Goal: Transaction & Acquisition: Purchase product/service

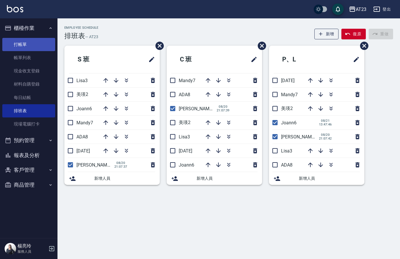
click at [29, 48] on link "打帳單" at bounding box center [28, 44] width 53 height 13
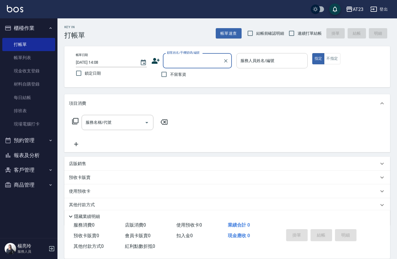
click at [256, 56] on input "服務人員姓名/編號" at bounding box center [272, 61] width 66 height 10
drag, startPoint x: 168, startPoint y: 73, endPoint x: 179, endPoint y: 67, distance: 12.2
click at [168, 73] on input "不留客資" at bounding box center [164, 74] width 12 height 12
checkbox input "true"
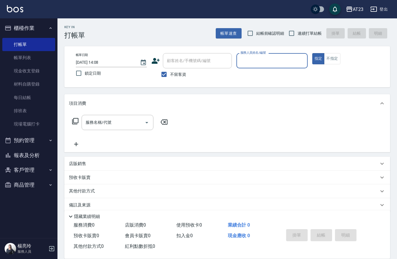
click at [254, 60] on input "服務人員姓名/編號" at bounding box center [272, 61] width 66 height 10
type input "Mandy-7"
type button "true"
click at [72, 123] on icon at bounding box center [75, 121] width 6 height 6
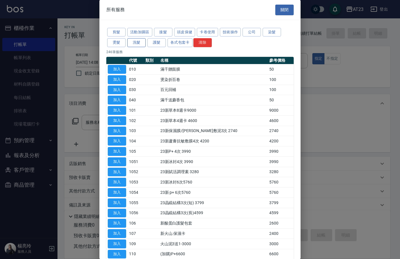
click at [136, 41] on button "洗髮" at bounding box center [136, 42] width 18 height 9
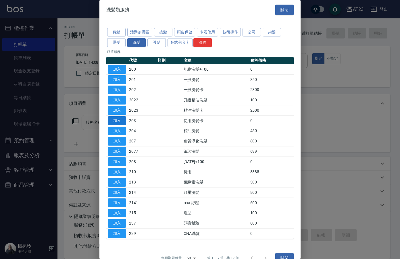
click at [118, 121] on button "加入" at bounding box center [117, 120] width 18 height 9
type input "使用洗髮卡(203)"
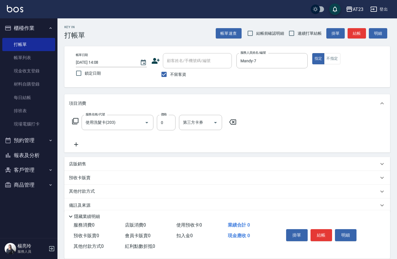
click at [75, 122] on icon at bounding box center [75, 121] width 7 height 7
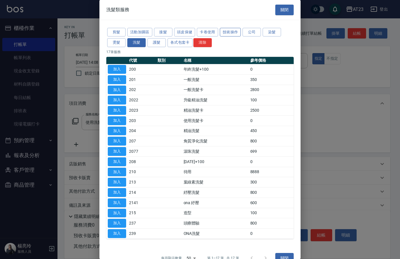
click at [226, 34] on button "技術操作" at bounding box center [230, 32] width 21 height 9
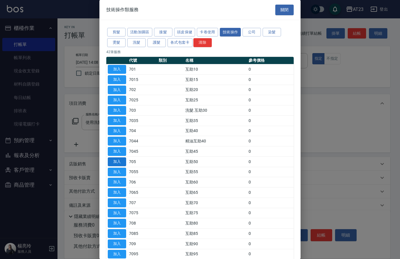
drag, startPoint x: 114, startPoint y: 162, endPoint x: 166, endPoint y: 144, distance: 54.8
click at [114, 162] on button "加入" at bounding box center [117, 162] width 18 height 9
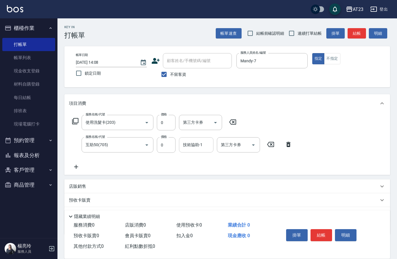
click at [186, 145] on div "技術協助-1 技術協助-1" at bounding box center [196, 144] width 35 height 15
type input "嚕咪-35"
click at [296, 158] on div "服務名稱/代號 使用洗髮卡(203) 服務名稱/代號 價格 0 價格 第三方卡券 第三方卡券 服務名稱/代號 互助50(705) 服務名稱/代號 價格 0 價…" at bounding box center [227, 144] width 326 height 62
click at [169, 122] on input "0" at bounding box center [166, 123] width 19 height 16
click at [168, 122] on input "0" at bounding box center [166, 123] width 19 height 16
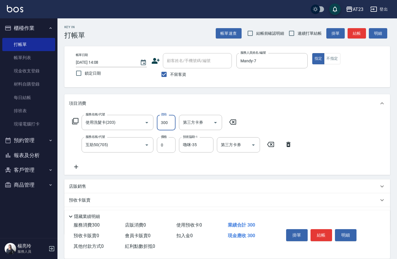
type input "300"
click at [335, 148] on div "服務名稱/代號 使用洗髮卡(203) 服務名稱/代號 價格 300 價格 第三方卡券 第三方卡券 服務名稱/代號 互助50(705) 服務名稱/代號 價格 0…" at bounding box center [227, 144] width 326 height 62
click at [325, 234] on button "結帳" at bounding box center [322, 235] width 22 height 12
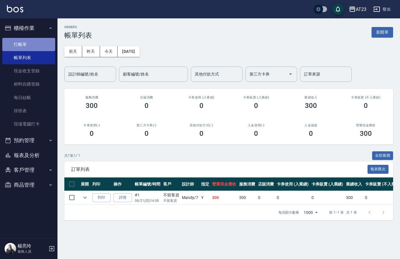
click at [28, 46] on link "打帳單" at bounding box center [28, 44] width 53 height 13
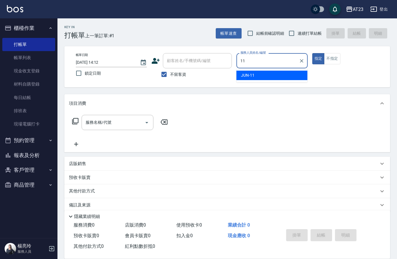
type input "JUN-11"
type button "true"
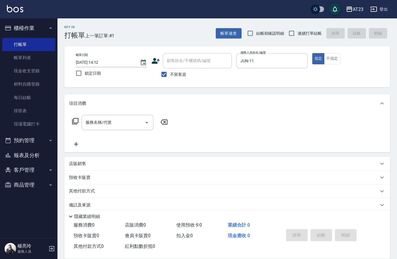
click at [74, 121] on icon at bounding box center [75, 121] width 6 height 6
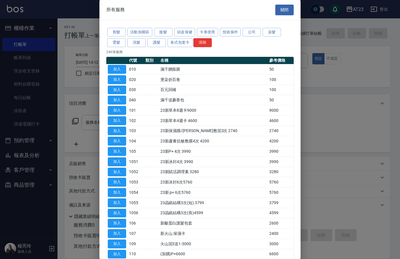
click at [332, 125] on div at bounding box center [200, 129] width 400 height 259
click at [120, 44] on button "燙髮" at bounding box center [116, 42] width 18 height 9
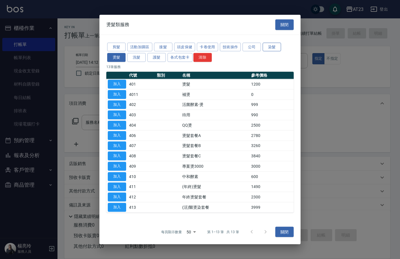
click at [269, 48] on button "染髮" at bounding box center [272, 47] width 18 height 9
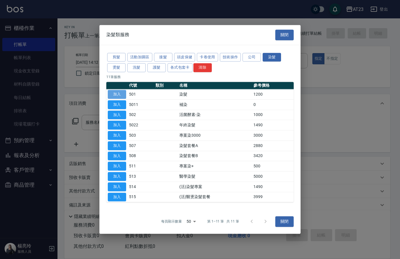
click at [119, 91] on button "加入" at bounding box center [117, 94] width 18 height 9
type input "染髮(501)"
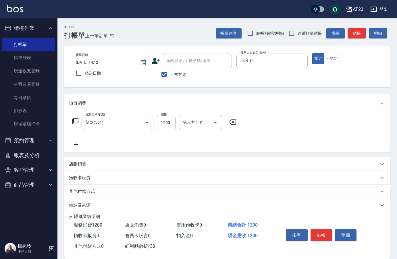
click at [74, 144] on icon at bounding box center [76, 144] width 14 height 7
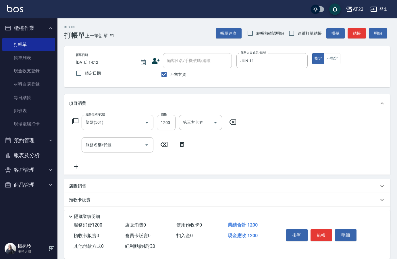
click at [77, 121] on icon at bounding box center [75, 121] width 7 height 7
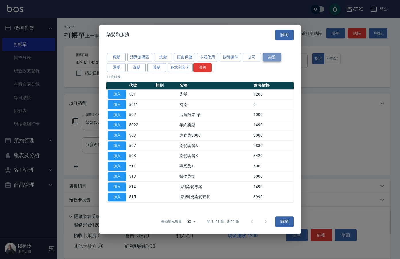
click at [271, 58] on button "染髮" at bounding box center [272, 57] width 18 height 9
click at [286, 224] on button "關閉" at bounding box center [284, 222] width 18 height 11
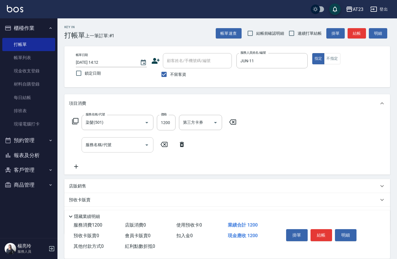
click at [96, 147] on div "服務名稱/代號 服務名稱/代號" at bounding box center [118, 144] width 72 height 15
type input "ㄍ"
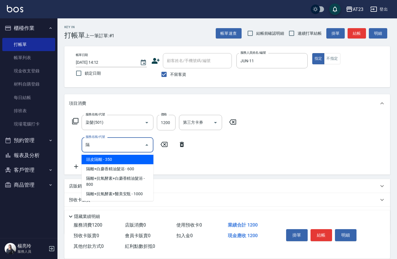
click at [128, 160] on span "頭皮隔離 - 350" at bounding box center [118, 159] width 72 height 9
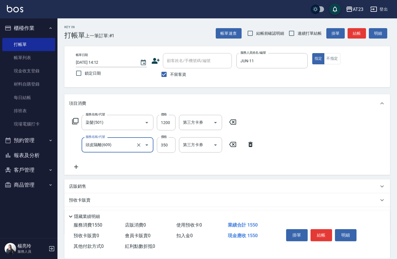
type input "頭皮隔離(609)"
click at [76, 168] on icon at bounding box center [76, 167] width 4 height 4
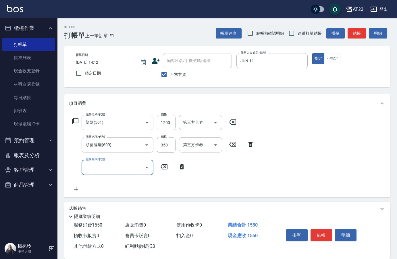
click at [108, 165] on input "服務名稱/代號" at bounding box center [113, 167] width 58 height 10
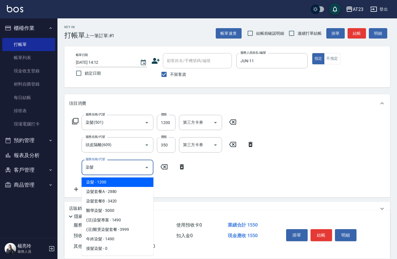
type input "染"
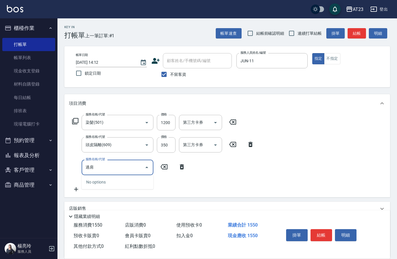
type input "過"
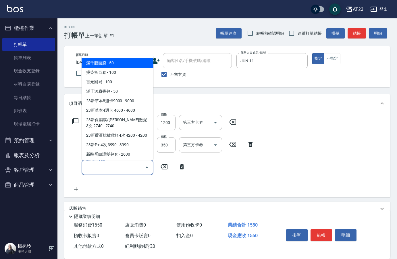
click at [298, 139] on div "服務名稱/代號 染髮(501) 服務名稱/代號 價格 1200 價格 第三方卡券 第三方卡券 服務名稱/代號 頭皮隔離(609) 服務名稱/代號 價格 350…" at bounding box center [227, 155] width 326 height 85
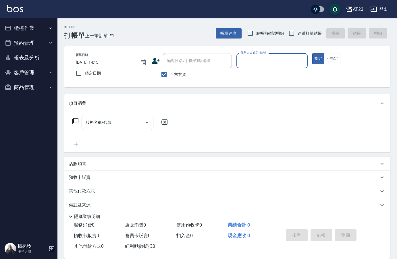
click at [26, 33] on button "櫃檯作業" at bounding box center [28, 28] width 53 height 15
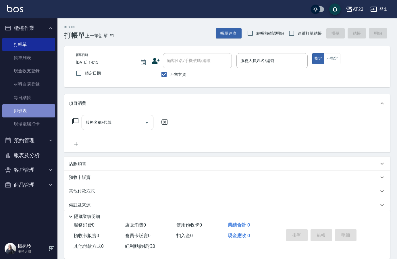
click at [24, 108] on link "排班表" at bounding box center [28, 110] width 53 height 13
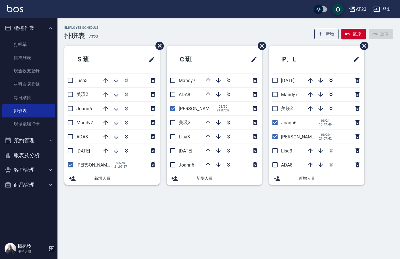
click at [202, 212] on div "Employee Schedule 排班表 — AT23 新增 復原 重做 S 班 Lisa3 美瑛2 Joann6 Mandy7 ADA8 JUN11 亮亮…" at bounding box center [200, 129] width 400 height 259
click at [277, 124] on input "checkbox" at bounding box center [275, 123] width 12 height 12
checkbox input "false"
click at [110, 78] on button "button" at bounding box center [116, 81] width 14 height 14
click at [106, 94] on icon "button" at bounding box center [106, 94] width 5 height 5
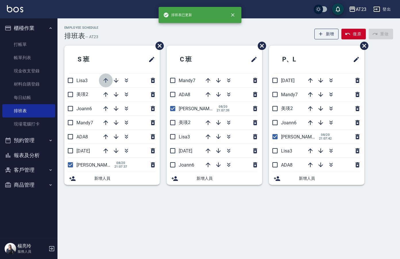
click at [104, 79] on icon "button" at bounding box center [105, 80] width 7 height 7
